Goal: Navigation & Orientation: Find specific page/section

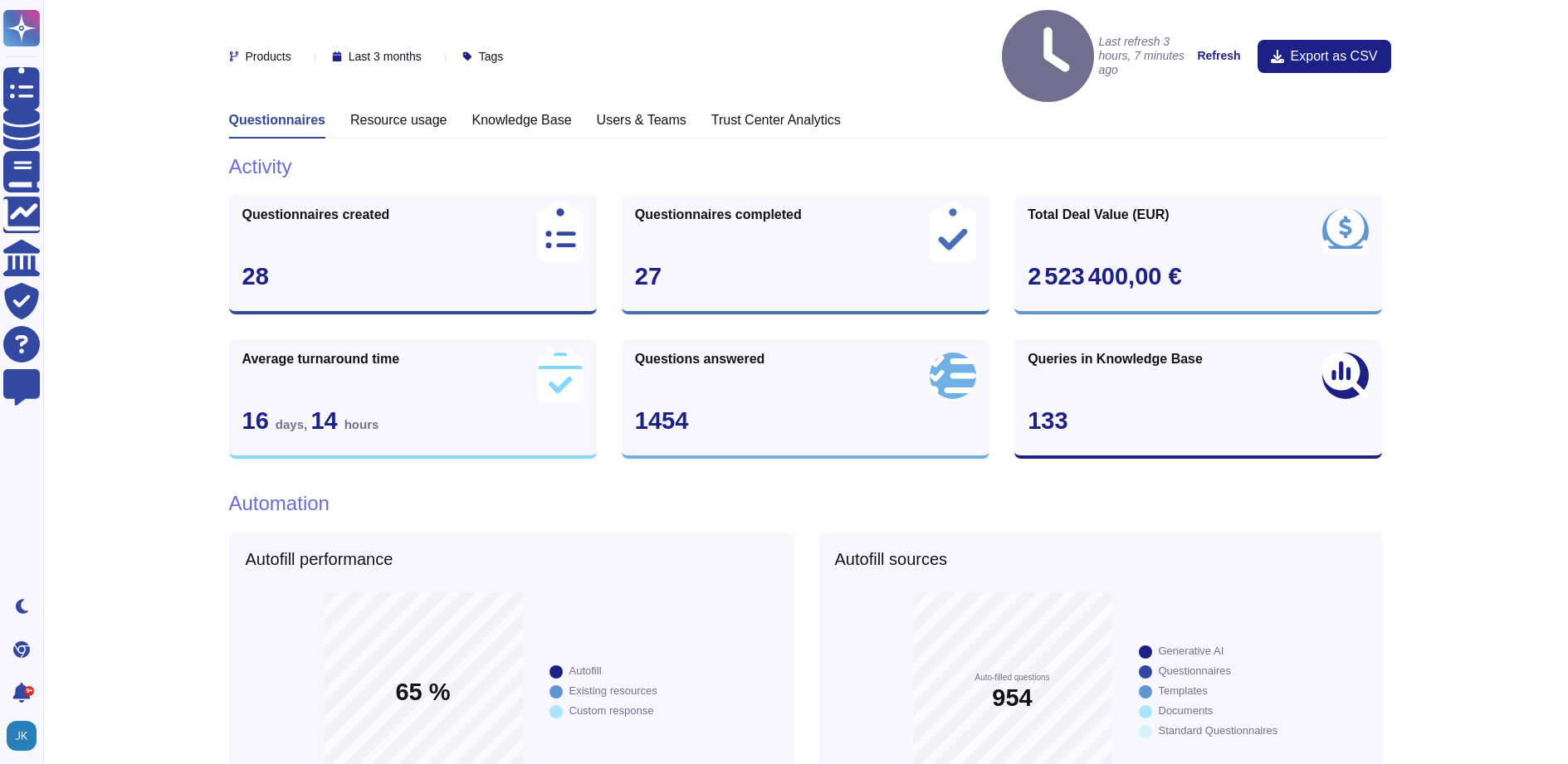
click at [361, 112] on h3 "Resource usage" at bounding box center [398, 120] width 97 height 16
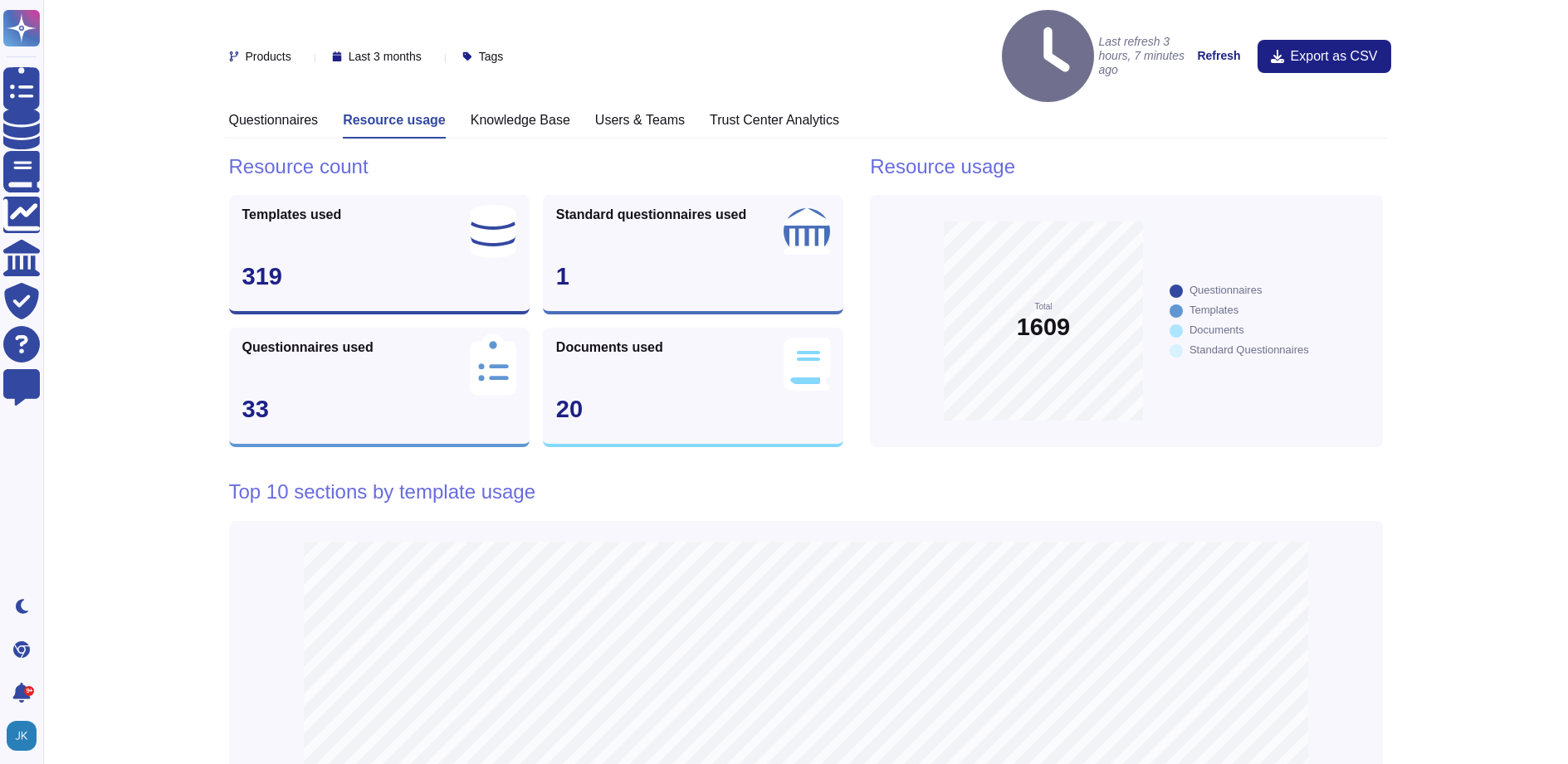
click at [282, 112] on h3 "Questionnaires" at bounding box center [273, 120] width 89 height 16
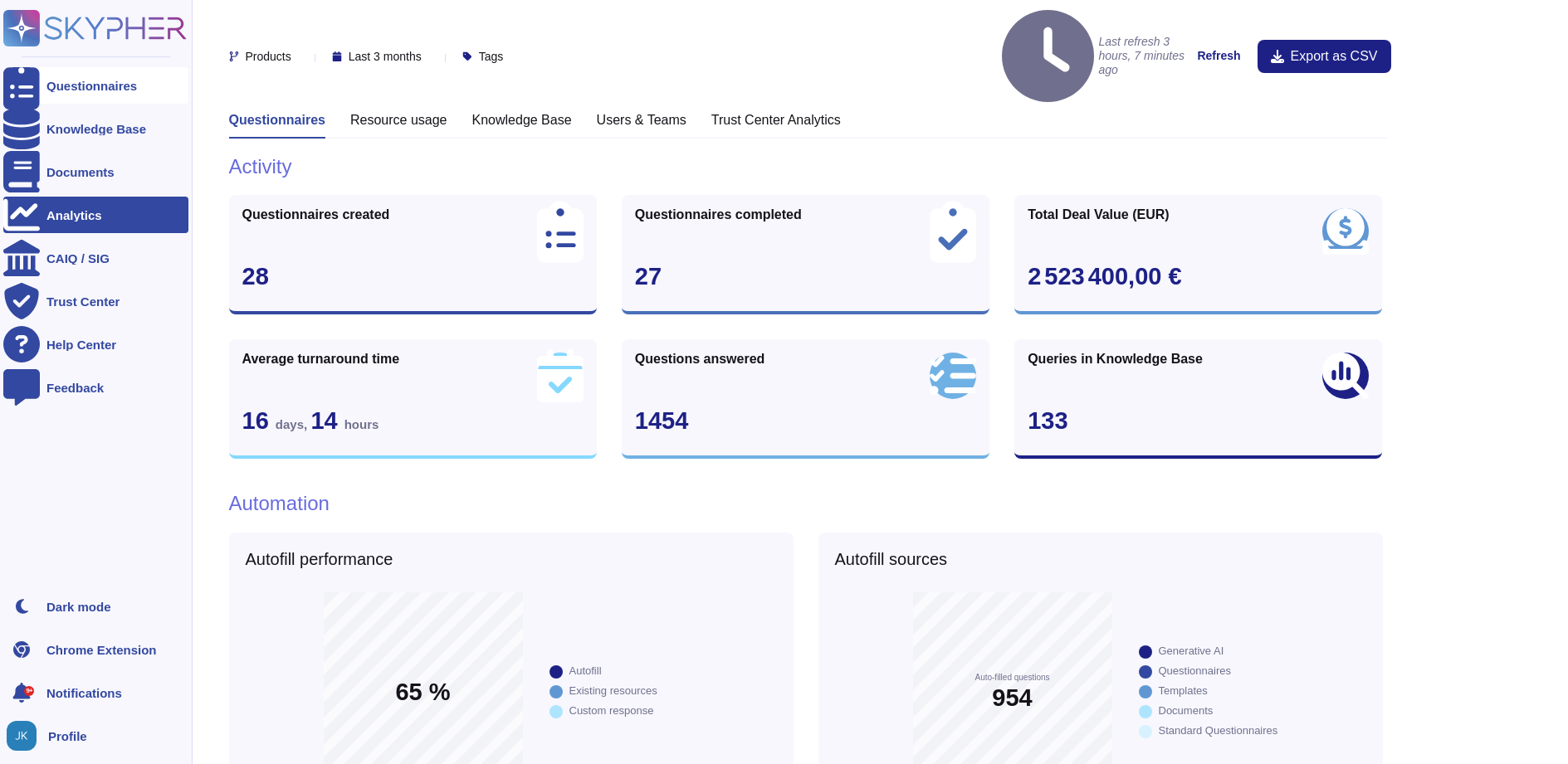
click at [86, 87] on div "Questionnaires" at bounding box center [91, 85] width 90 height 13
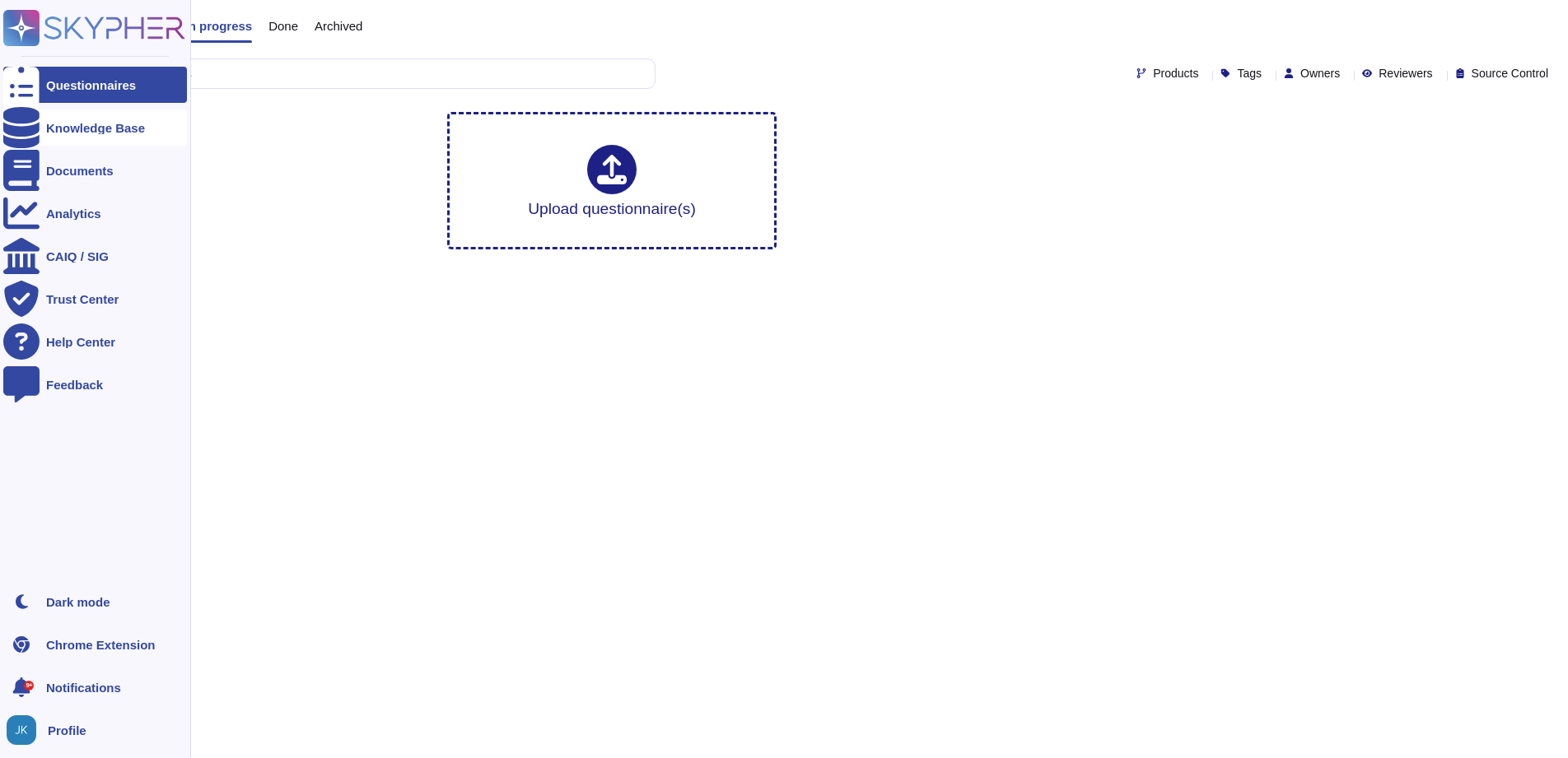
click at [88, 129] on div "Knowledge Base" at bounding box center [95, 127] width 99 height 13
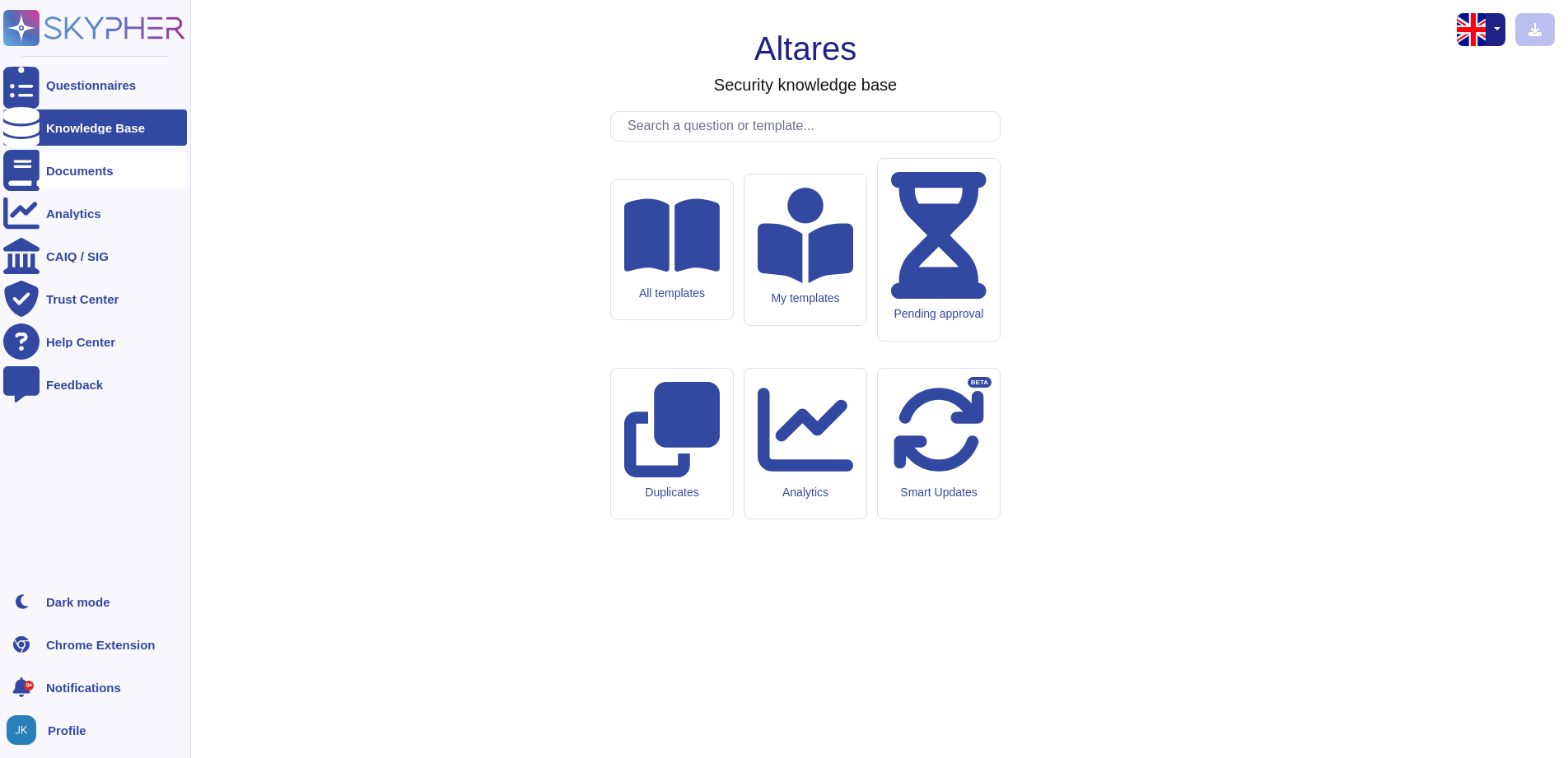
click at [83, 162] on div "Documents" at bounding box center [94, 169] width 184 height 36
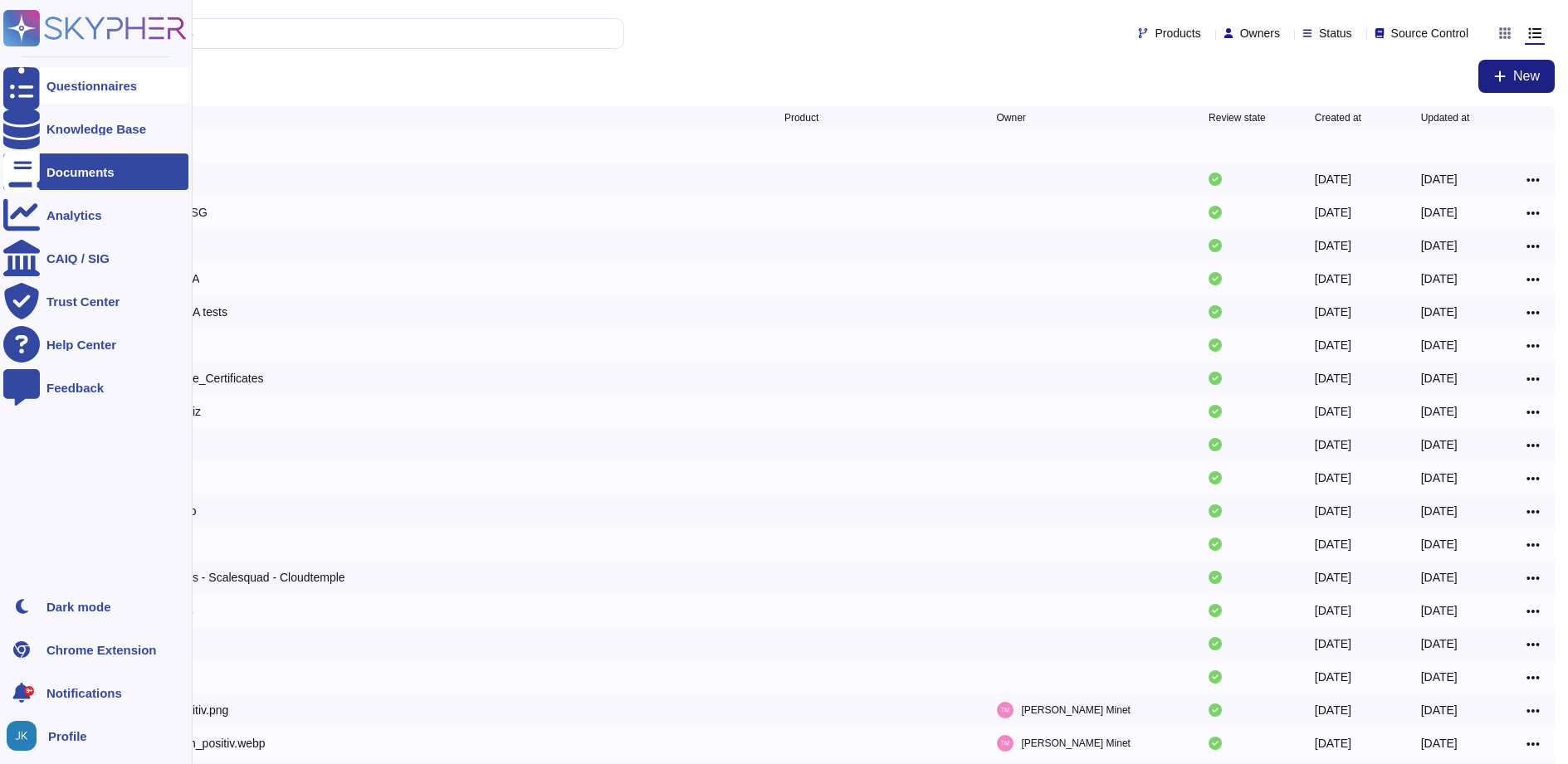
click at [22, 77] on div at bounding box center [21, 85] width 36 height 36
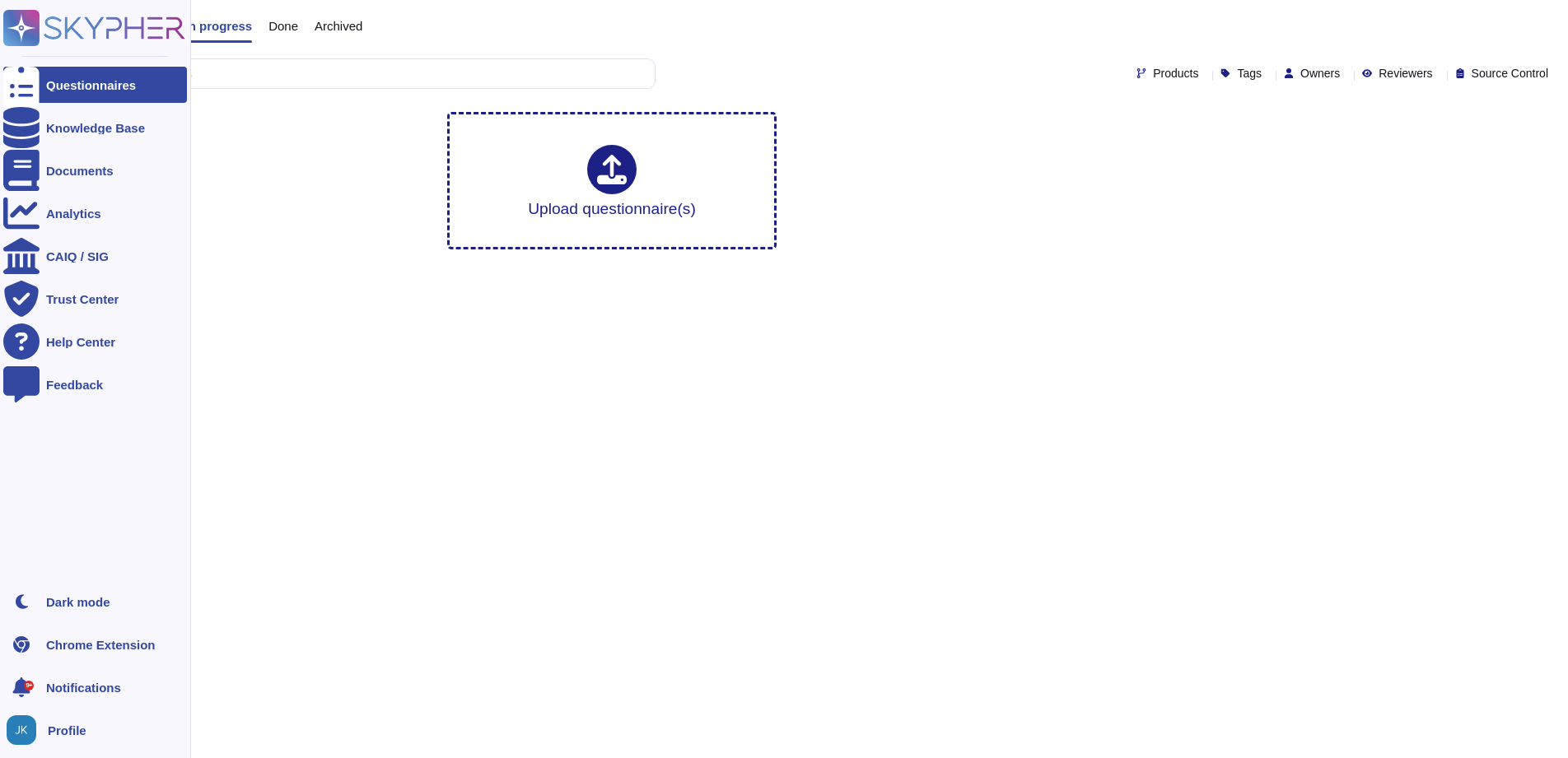
click at [18, 35] on rect at bounding box center [20, 27] width 36 height 36
click at [56, 126] on div "Knowledge Base" at bounding box center [95, 127] width 99 height 13
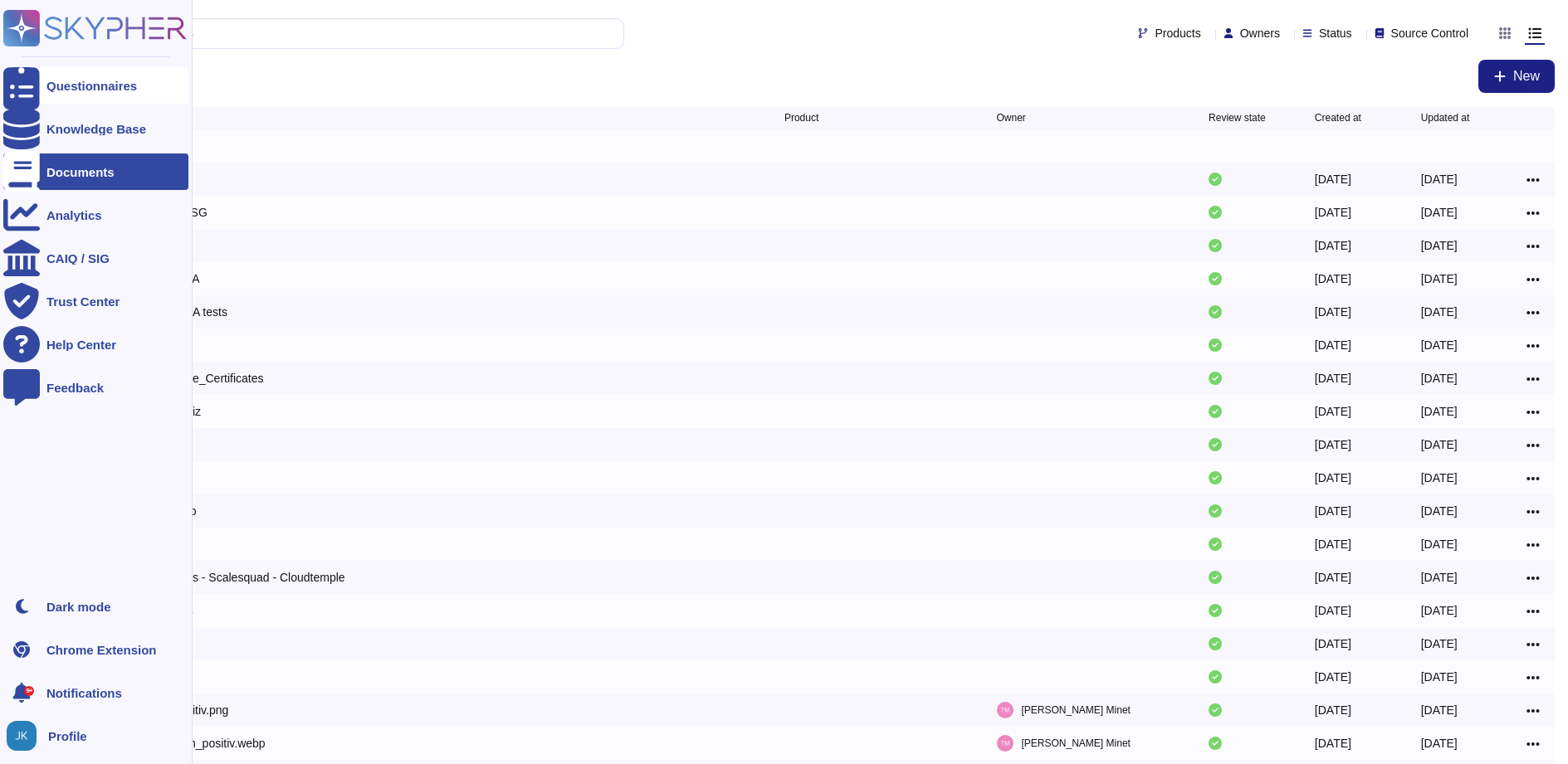
click at [85, 92] on div "Questionnaires" at bounding box center [95, 85] width 185 height 36
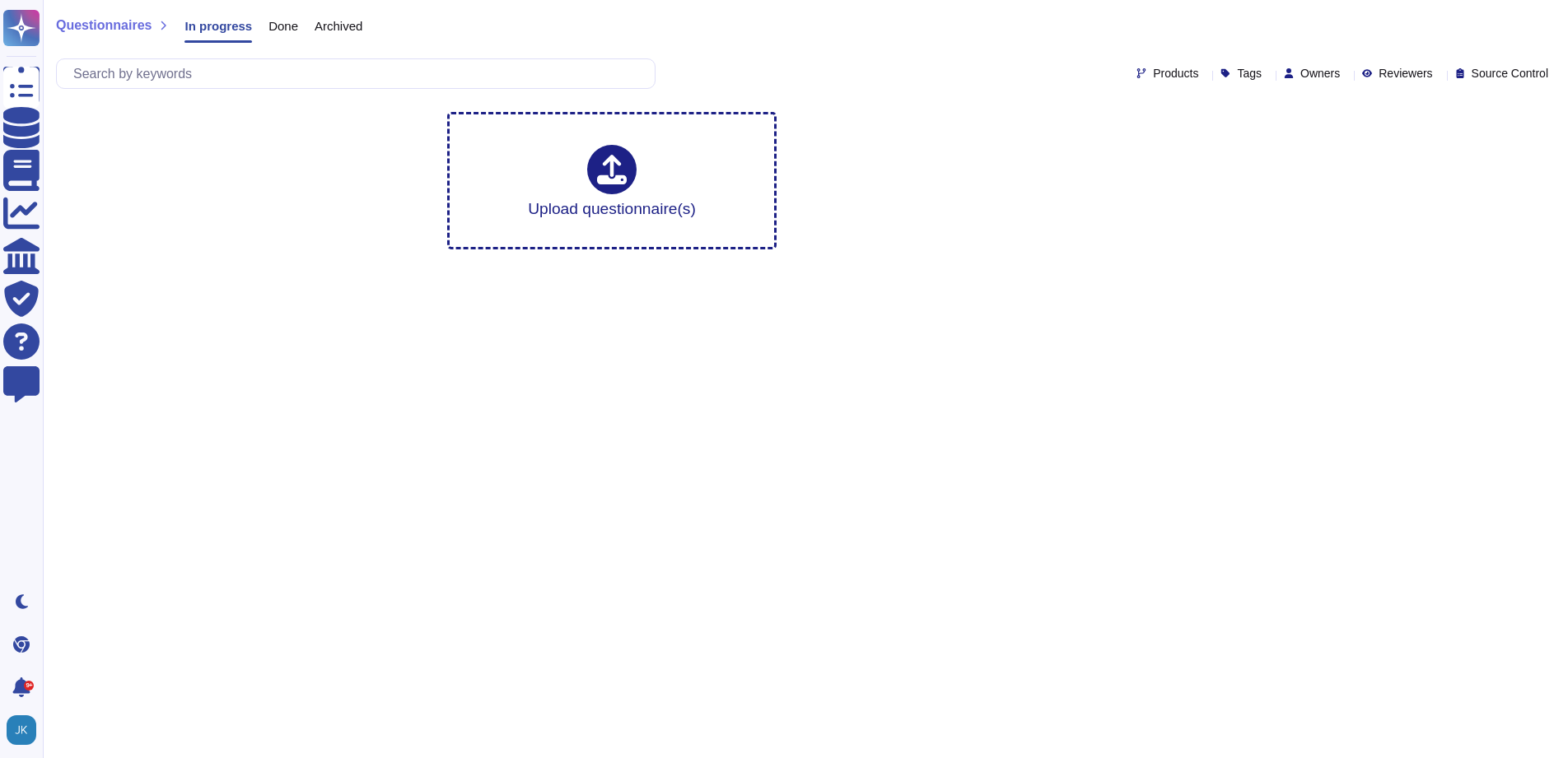
click at [284, 24] on span "Done" at bounding box center [283, 25] width 29 height 13
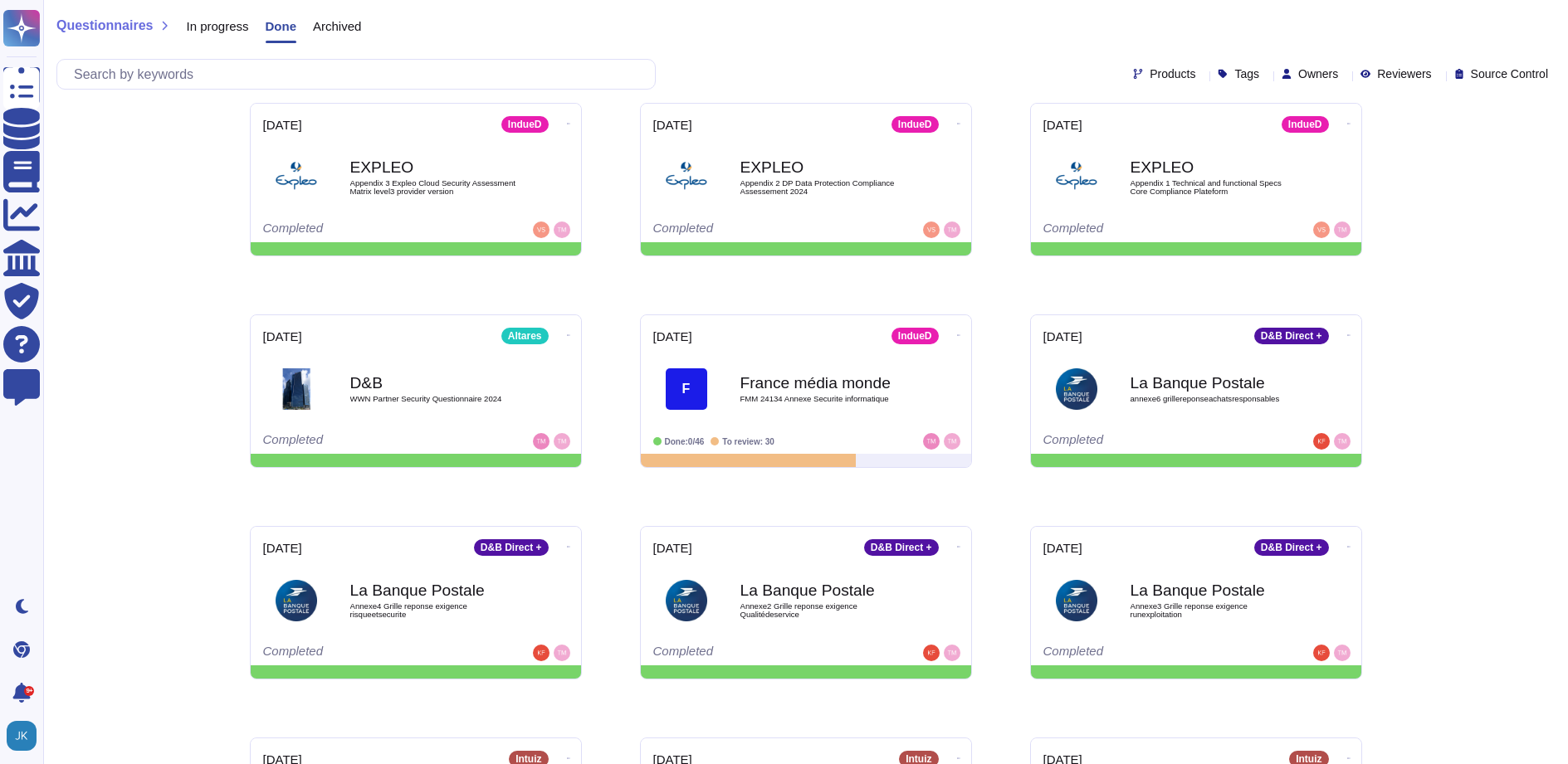
scroll to position [4480, 0]
